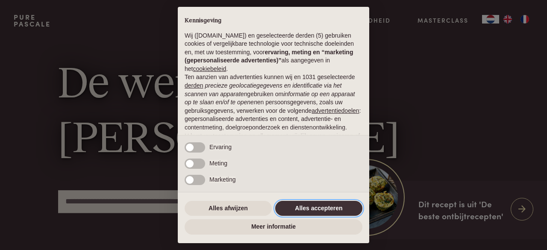
click at [320, 203] on button "Alles accepteren" at bounding box center [318, 208] width 87 height 15
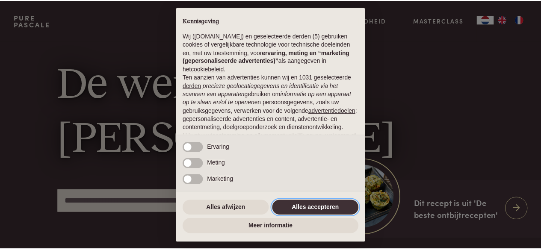
scroll to position [93, 0]
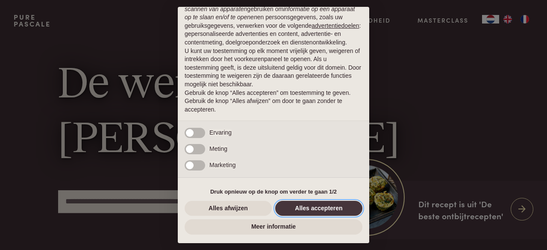
click at [320, 203] on button "Alles accepteren" at bounding box center [318, 208] width 87 height 15
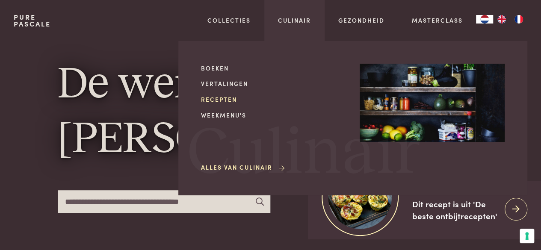
click at [221, 101] on link "Recepten" at bounding box center [273, 99] width 145 height 9
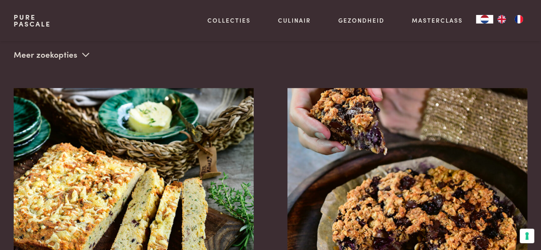
scroll to position [201, 0]
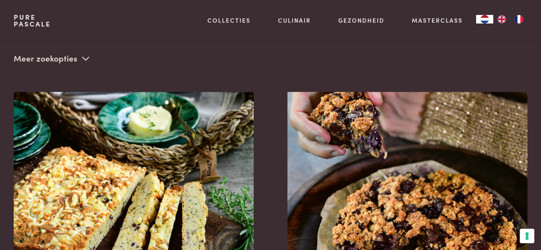
click at [82, 59] on icon at bounding box center [85, 58] width 7 height 8
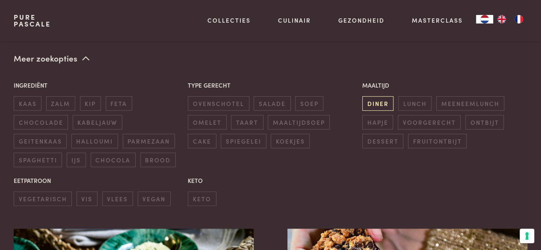
click at [378, 104] on span "diner" at bounding box center [377, 103] width 31 height 14
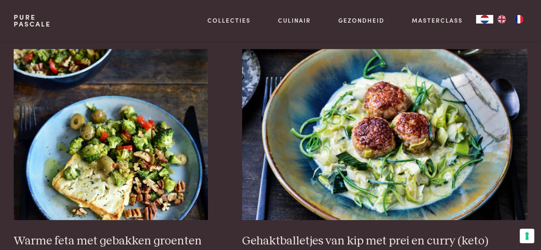
scroll to position [1376, 0]
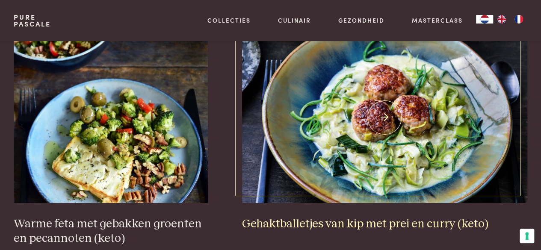
click at [378, 104] on img at bounding box center [384, 117] width 285 height 171
click at [242, 32] on link "Gehaktballetjes van kip met prei en curry (keto)" at bounding box center [384, 131] width 285 height 199
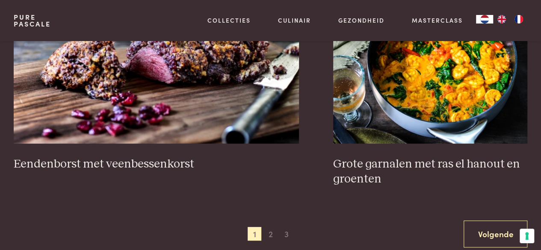
scroll to position [1700, 0]
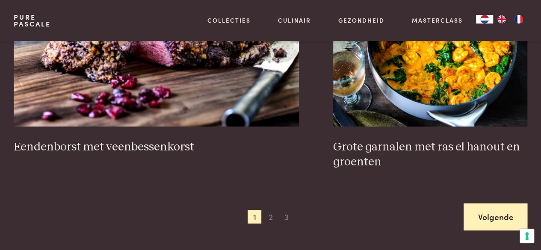
click at [491, 215] on link "Volgende" at bounding box center [495, 216] width 64 height 27
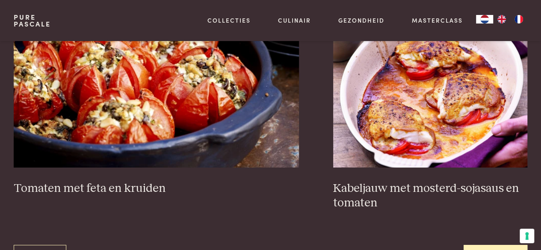
scroll to position [1717, 0]
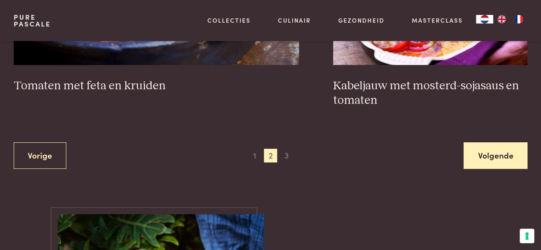
click at [497, 163] on link "Volgende" at bounding box center [495, 155] width 64 height 27
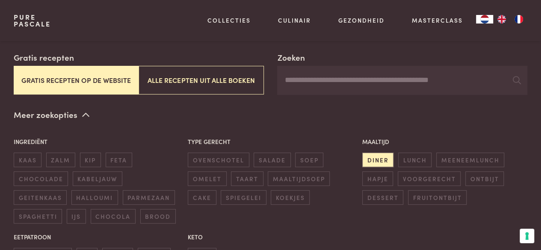
scroll to position [162, 0]
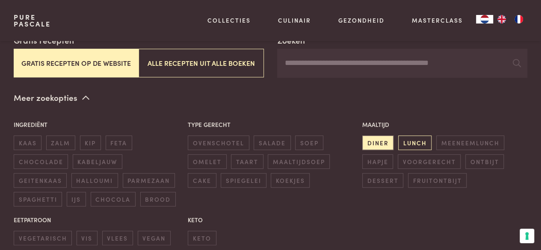
click at [418, 142] on span "lunch" at bounding box center [414, 142] width 33 height 14
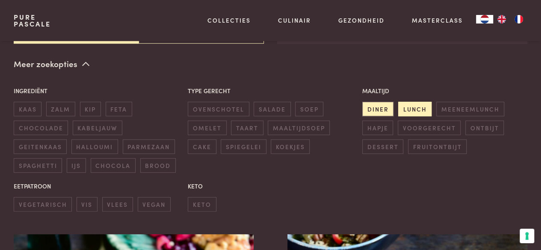
scroll to position [196, 0]
click at [371, 109] on span "diner" at bounding box center [377, 108] width 31 height 14
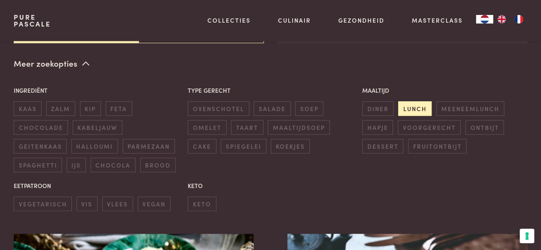
click at [412, 106] on span "lunch" at bounding box center [414, 108] width 33 height 14
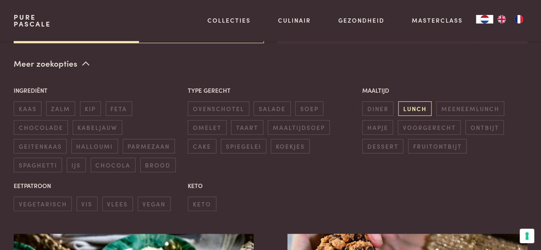
click at [416, 106] on span "lunch" at bounding box center [414, 108] width 33 height 14
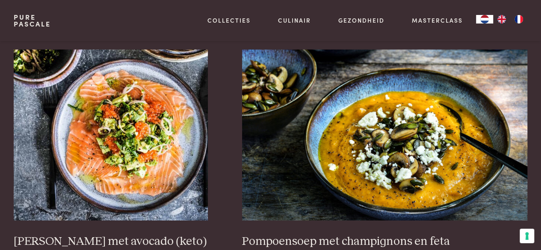
scroll to position [1390, 0]
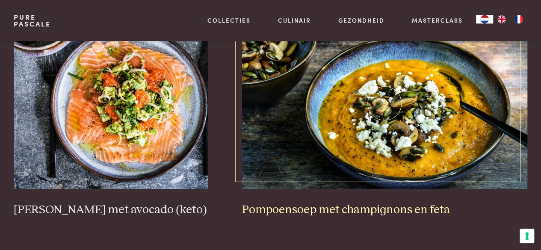
click at [436, 117] on img at bounding box center [384, 103] width 285 height 171
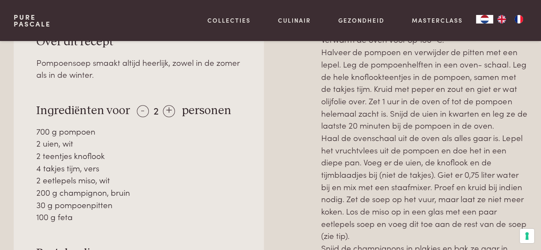
scroll to position [406, 0]
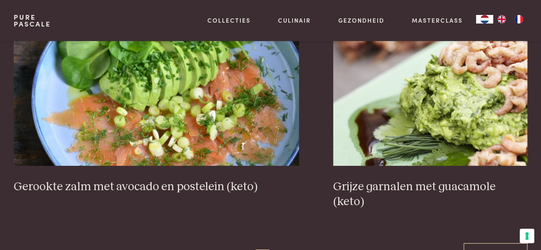
scroll to position [1526, 0]
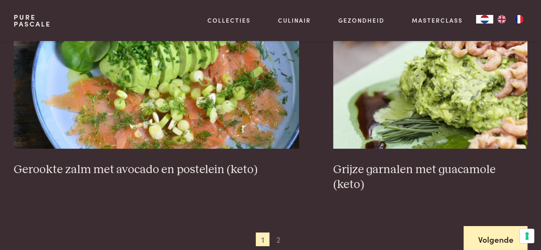
click at [497, 229] on link "Volgende" at bounding box center [495, 239] width 64 height 27
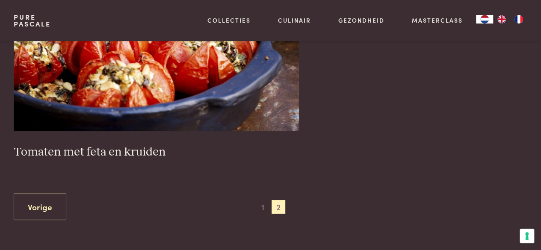
scroll to position [1581, 0]
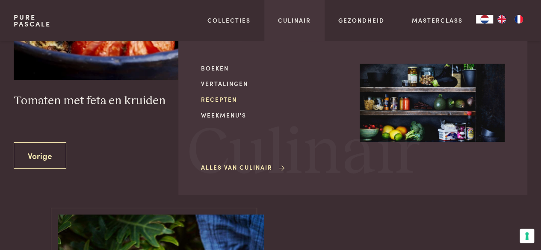
click at [209, 98] on link "Recepten" at bounding box center [273, 99] width 145 height 9
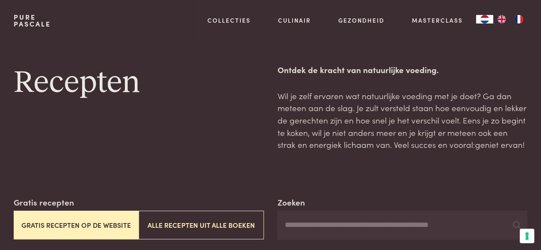
click at [54, 227] on button "Gratis recepten op de website" at bounding box center [76, 225] width 125 height 29
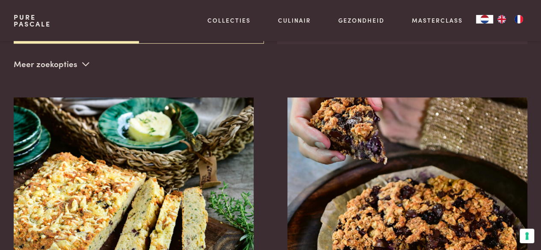
scroll to position [196, 0]
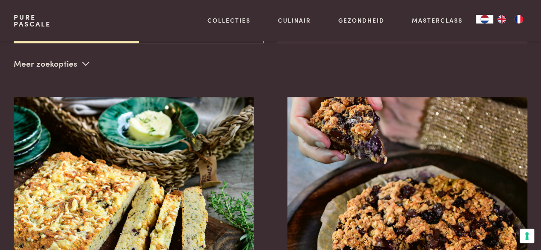
click at [86, 62] on icon at bounding box center [85, 63] width 7 height 8
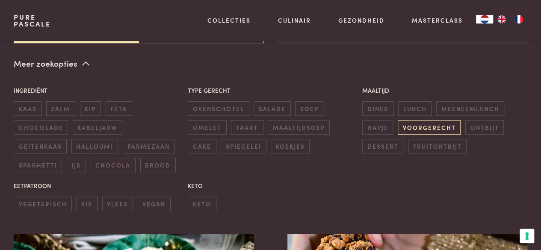
click at [432, 127] on span "voorgerecht" at bounding box center [428, 127] width 63 height 14
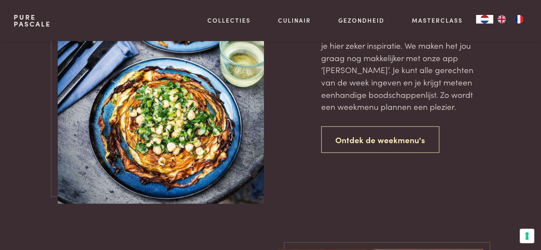
scroll to position [811, 0]
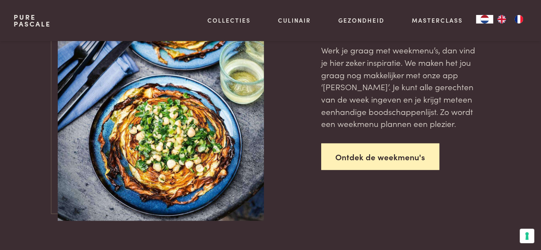
click at [400, 147] on link "Ontdek de weekmenu's" at bounding box center [380, 157] width 118 height 27
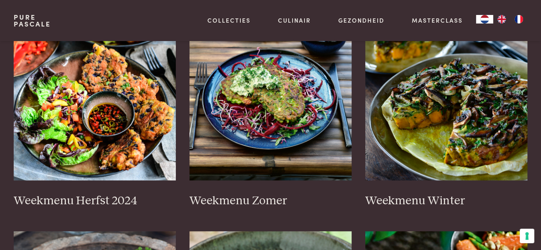
scroll to position [256, 0]
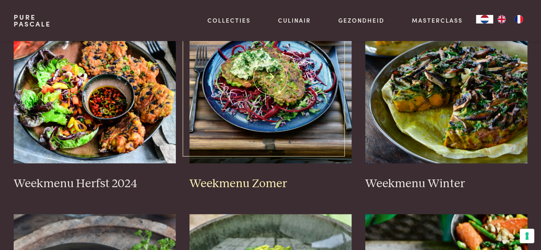
click at [256, 185] on h3 "Weekmenu Zomer" at bounding box center [270, 183] width 162 height 15
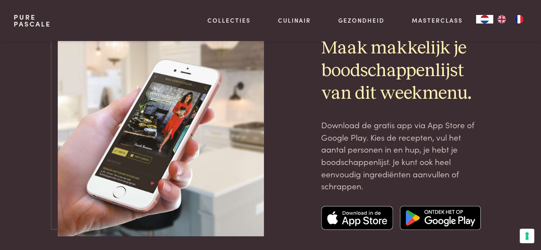
scroll to position [2940, 0]
